Goal: Communication & Community: Answer question/provide support

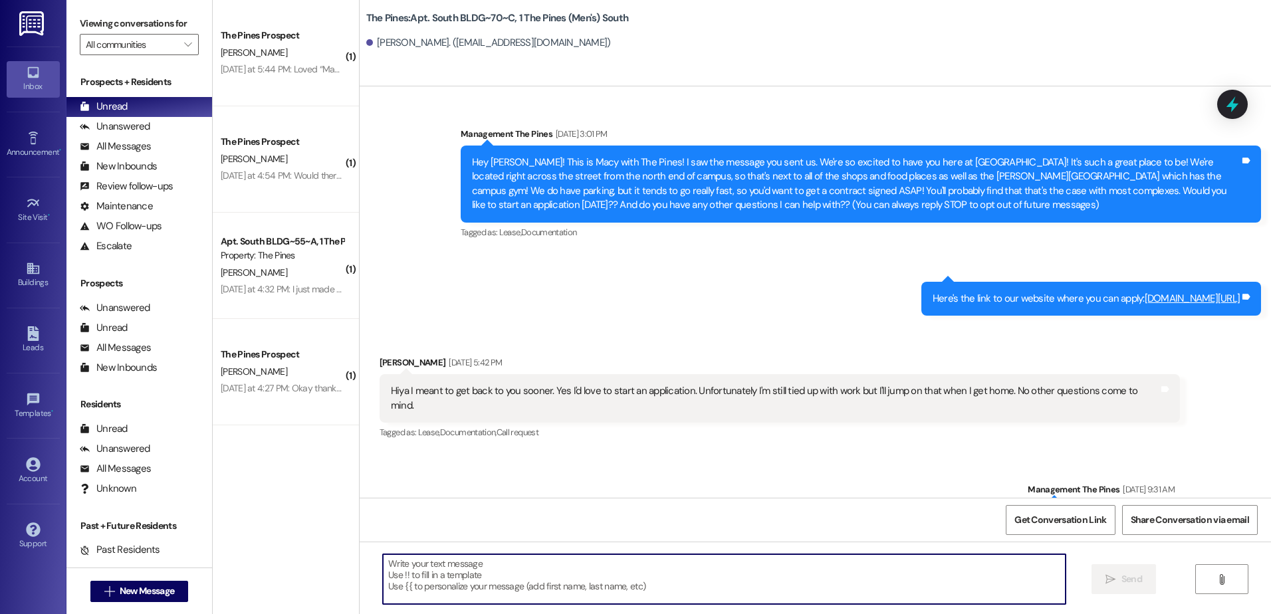
scroll to position [23388, 0]
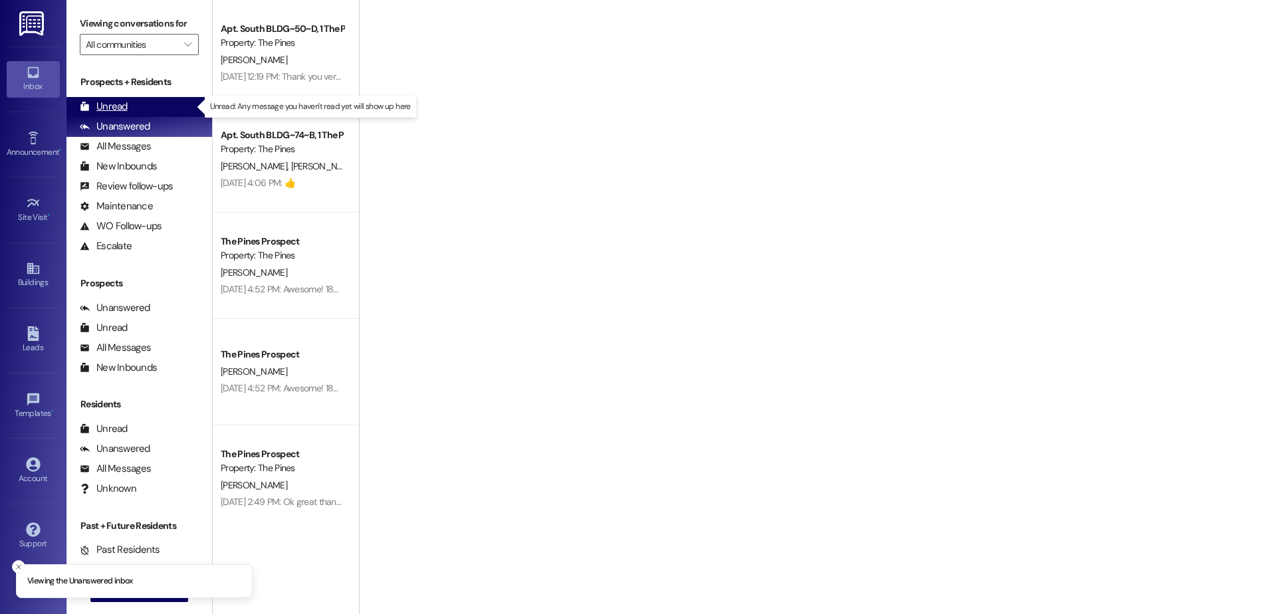
click at [111, 98] on div "Unread (0)" at bounding box center [139, 107] width 146 height 20
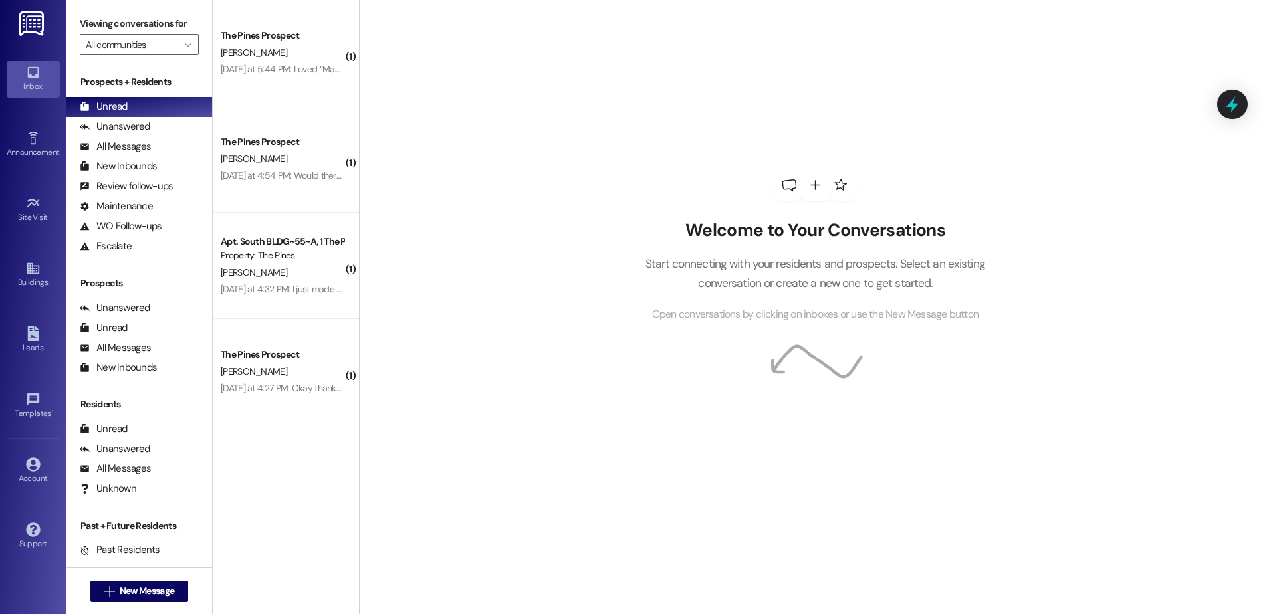
click at [434, 300] on div "Welcome to Your Conversations Start connecting with your residents and prospect…" at bounding box center [815, 307] width 912 height 614
